Goal: Task Accomplishment & Management: Manage account settings

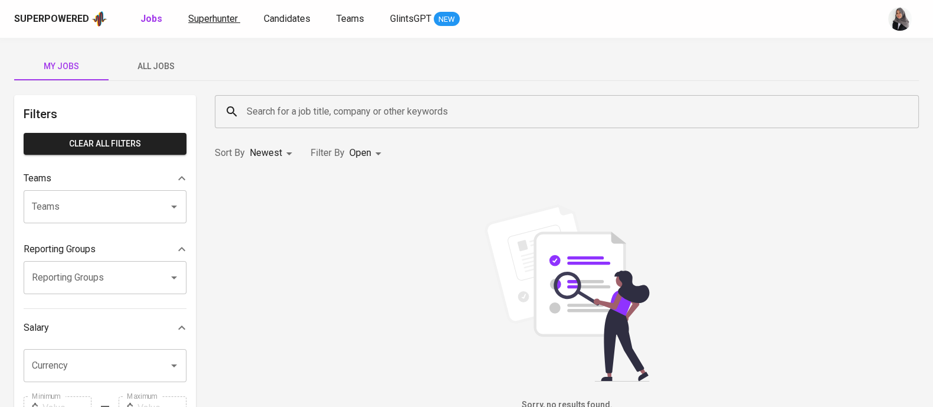
click at [221, 16] on span "Superhunter" at bounding box center [213, 18] width 50 height 11
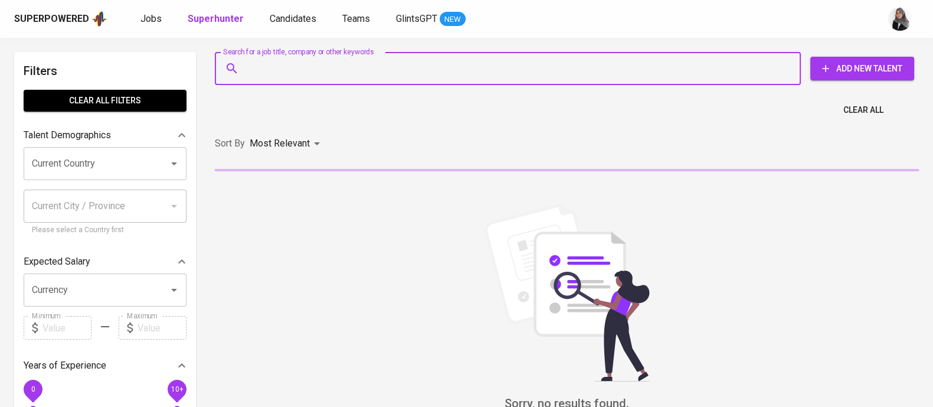
click at [304, 68] on input "Search for a job title, company or other keywords" at bounding box center [511, 68] width 534 height 22
paste input "Elmuru [PERSON_NAME]"
type input "Elmuru [PERSON_NAME]"
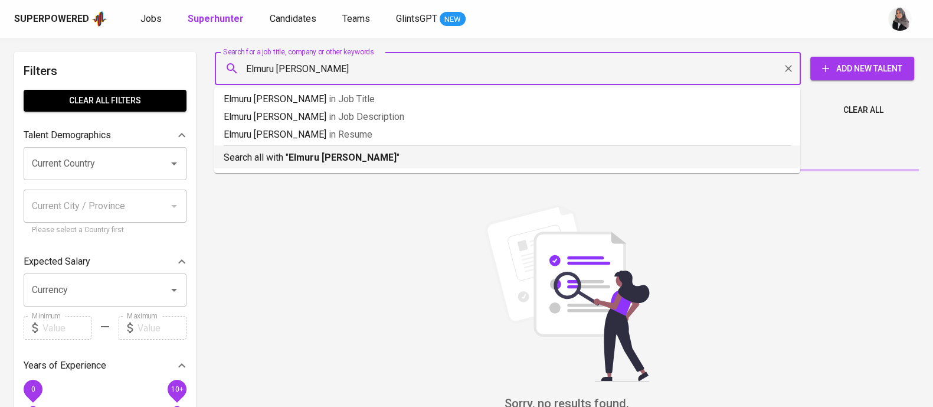
click at [372, 154] on b "Elmuru [PERSON_NAME]" at bounding box center [343, 157] width 108 height 11
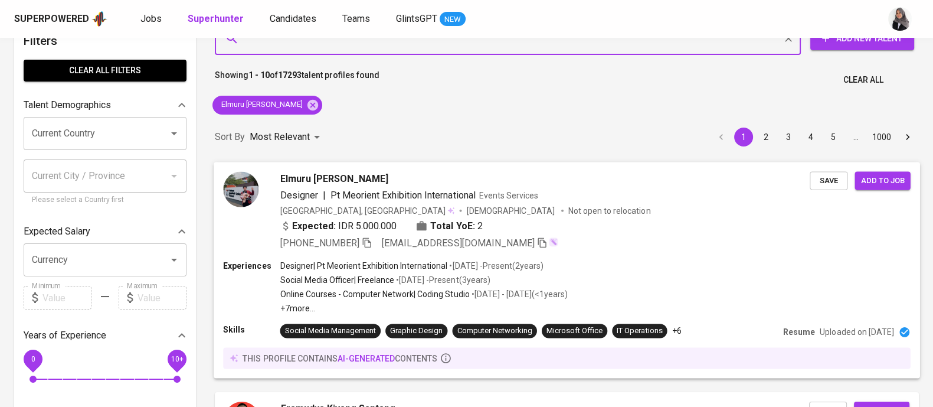
scroll to position [33, 0]
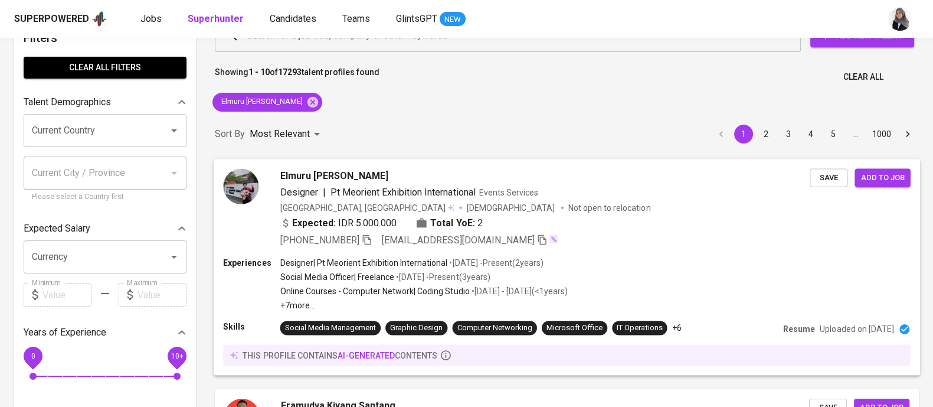
click at [644, 253] on div "Elmuru [PERSON_NAME] Designer | Pt Meorient Exhibition International Events Ser…" at bounding box center [567, 208] width 707 height 98
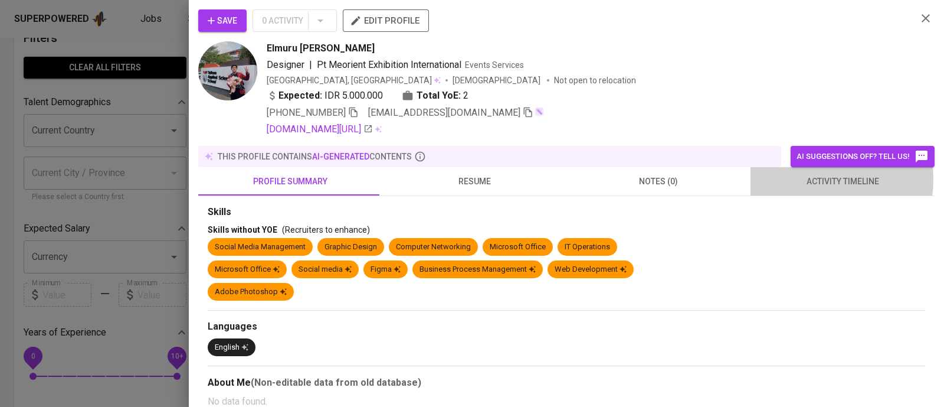
click at [802, 179] on span "activity timeline" at bounding box center [843, 181] width 170 height 15
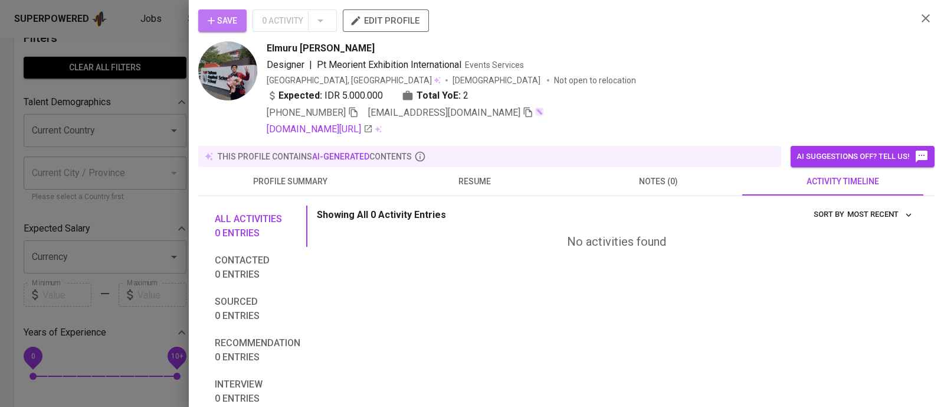
click at [213, 21] on icon "button" at bounding box center [211, 20] width 7 height 7
click at [136, 37] on div at bounding box center [472, 203] width 944 height 407
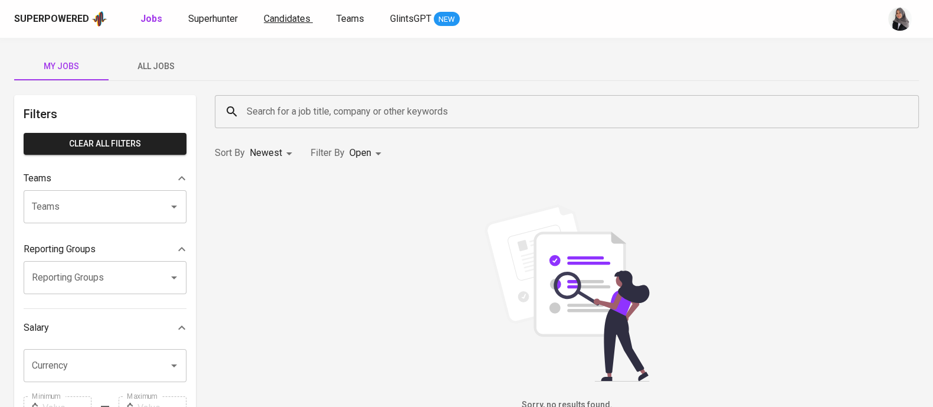
click at [272, 19] on span "Candidates" at bounding box center [287, 18] width 47 height 11
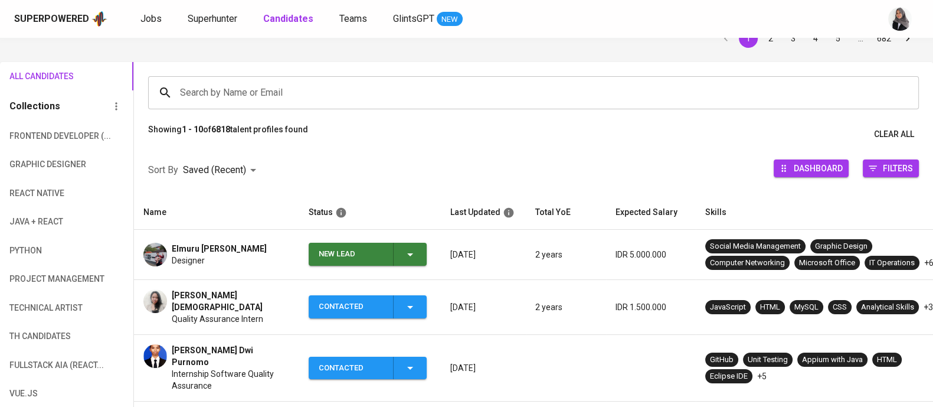
scroll to position [72, 0]
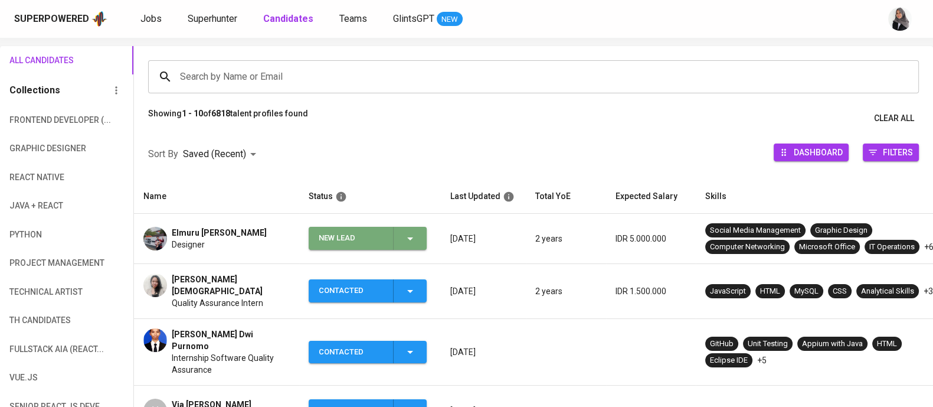
click at [410, 234] on icon "button" at bounding box center [410, 238] width 14 height 14
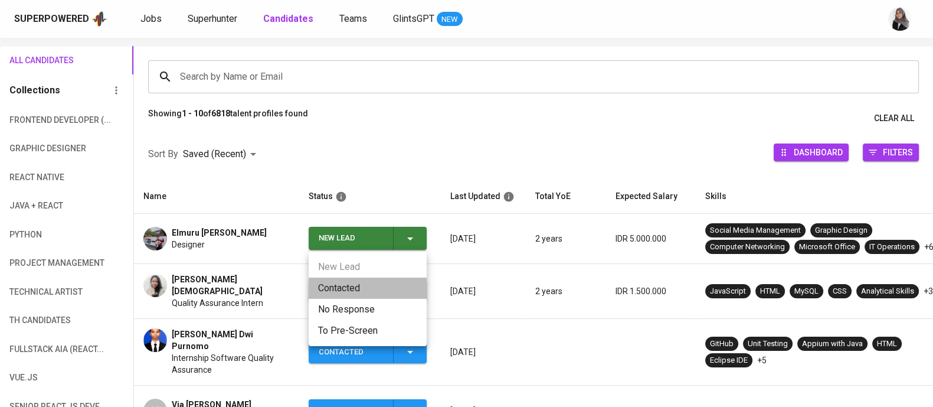
click at [345, 280] on li "Contacted" at bounding box center [368, 287] width 118 height 21
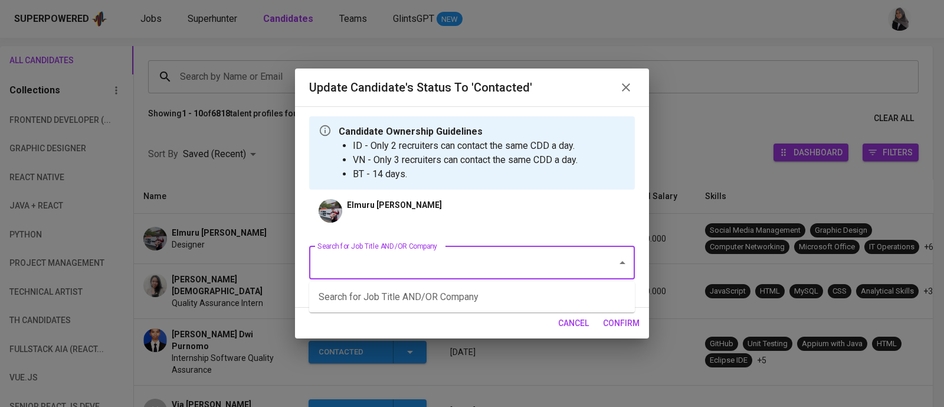
click at [525, 264] on input "Search for Job Title AND/OR Company" at bounding box center [456, 262] width 282 height 22
type input "M"
type input "m"
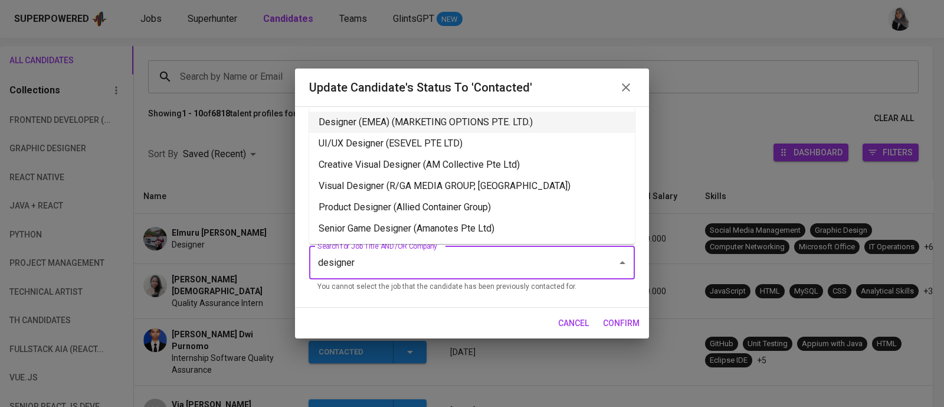
click at [436, 118] on li "Designer (EMEA) (MARKETING OPTIONS PTE. LTD.)" at bounding box center [472, 122] width 326 height 21
type input "designer"
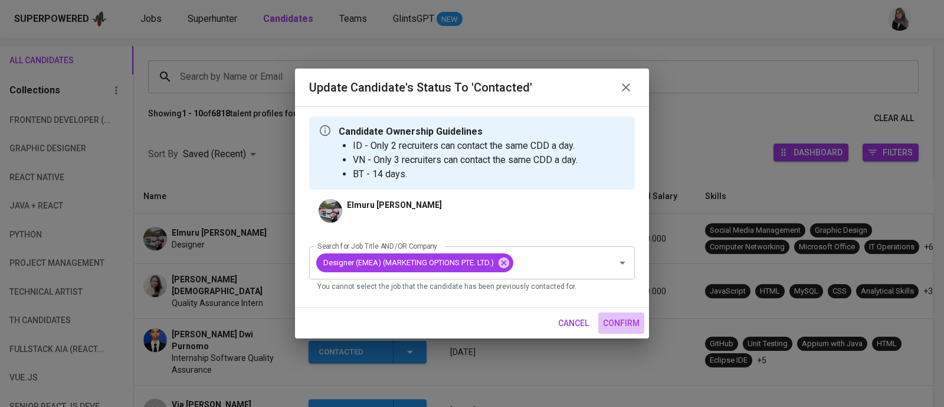
click at [615, 325] on span "confirm" at bounding box center [621, 323] width 37 height 15
